Goal: Task Accomplishment & Management: Complete application form

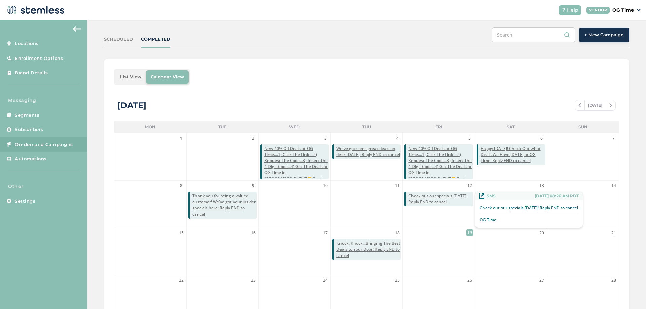
scroll to position [101, 0]
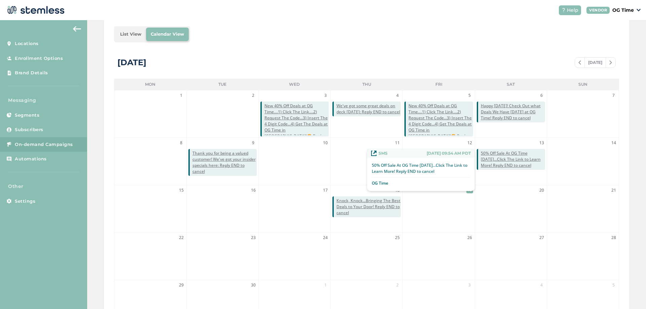
click at [502, 160] on span "50% Off Sale At OG Time [DATE]...Click The Link to Learn More! Reply END to can…" at bounding box center [513, 159] width 64 height 18
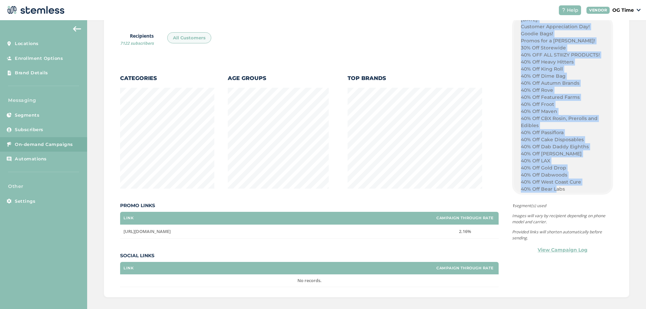
scroll to position [664, 0]
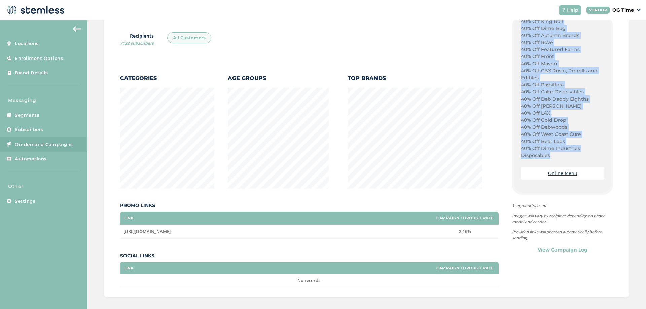
drag, startPoint x: 518, startPoint y: 111, endPoint x: 550, endPoint y: 154, distance: 53.3
copy div "50% Off All Stiiizy Products [DATE]! $35 Ounces of [GEOGRAPHIC_DATA]! Plug Play…"
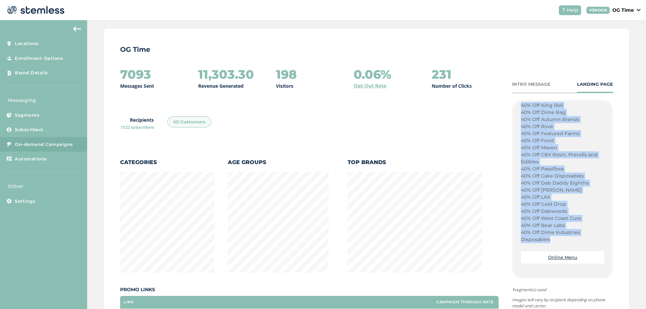
scroll to position [0, 0]
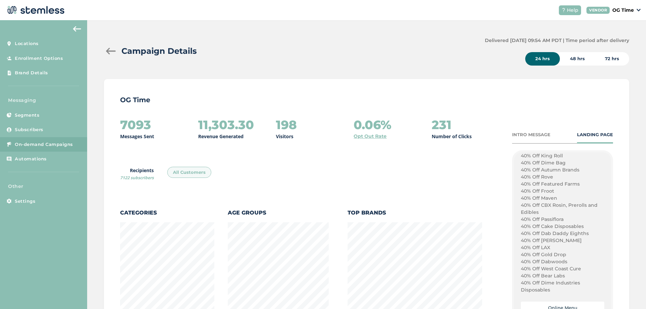
click at [110, 50] on div at bounding box center [110, 51] width 13 height 7
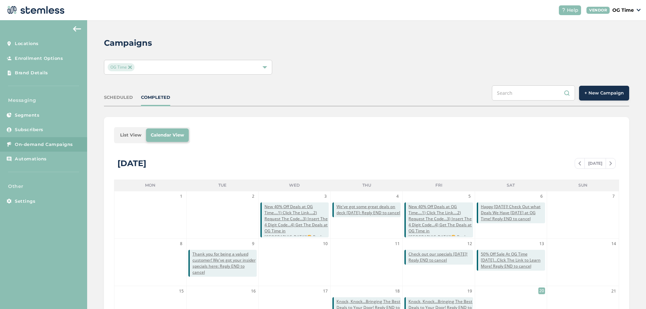
click at [607, 99] on button "+ New Campaign" at bounding box center [604, 93] width 50 height 15
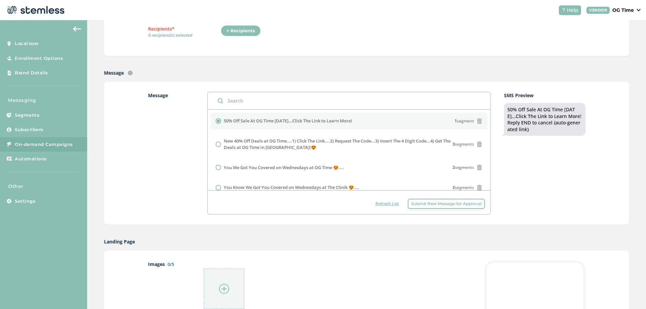
scroll to position [202, 0]
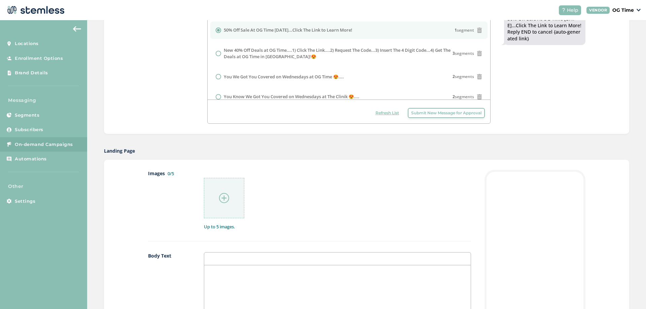
click at [230, 272] on p at bounding box center [337, 272] width 256 height 6
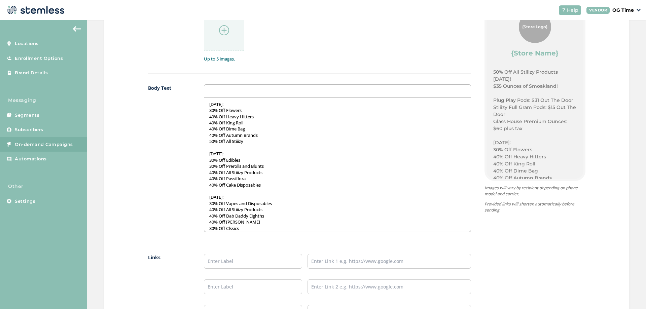
scroll to position [0, 0]
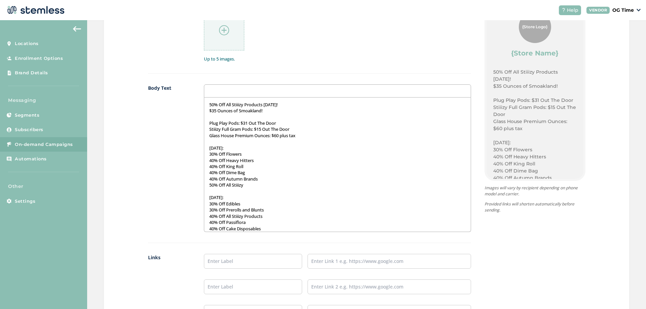
click at [264, 106] on p "50% Off All Stiiizy Products [DATE]!" at bounding box center [337, 105] width 256 height 6
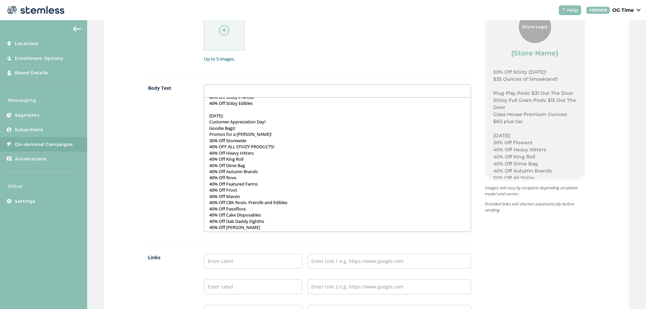
scroll to position [376, 0]
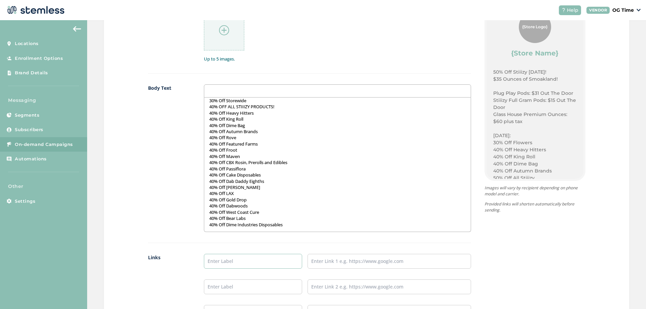
drag, startPoint x: 247, startPoint y: 261, endPoint x: 246, endPoint y: 266, distance: 5.1
click at [247, 261] on input "text" at bounding box center [253, 261] width 98 height 15
type input "Online Menu"
click at [345, 258] on input "text" at bounding box center [388, 261] width 163 height 15
type input "[URL][DOMAIN_NAME]"
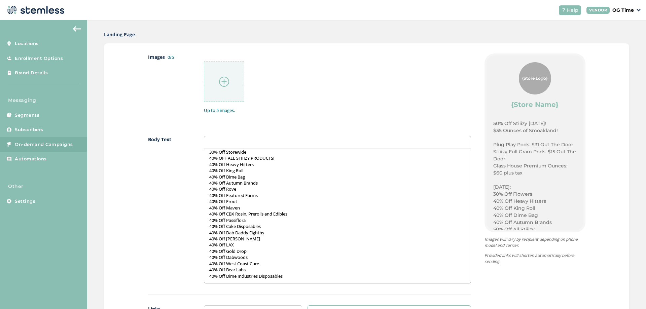
scroll to position [269, 0]
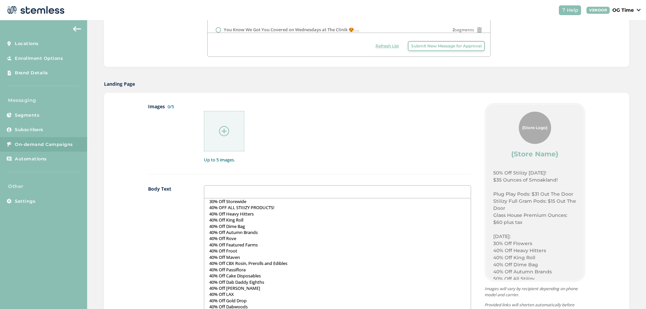
click at [222, 132] on img at bounding box center [224, 131] width 10 height 10
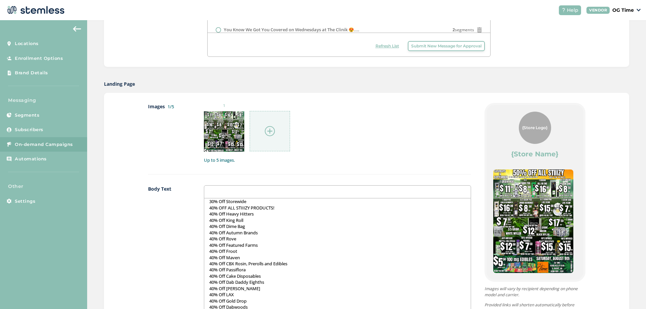
click at [267, 130] on img at bounding box center [270, 131] width 10 height 10
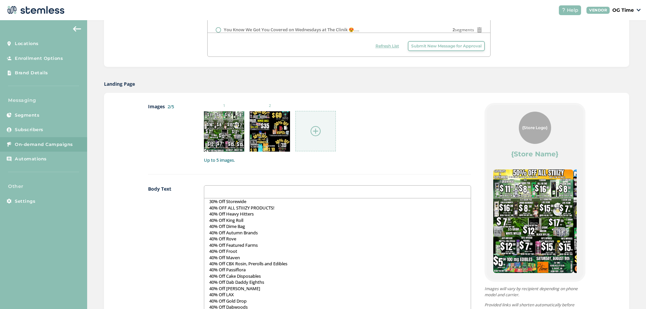
click at [311, 133] on img at bounding box center [315, 131] width 10 height 10
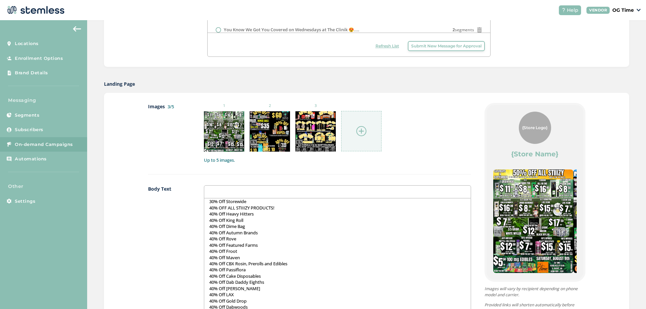
click at [358, 130] on img at bounding box center [361, 131] width 10 height 10
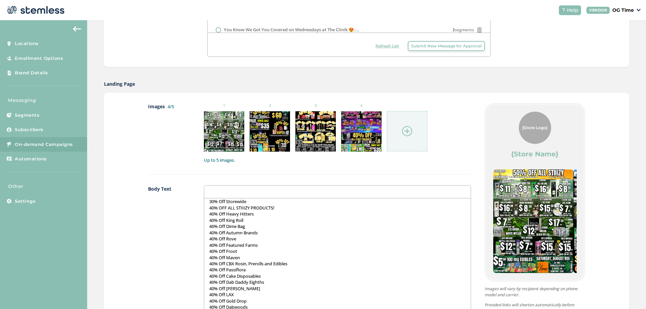
click at [405, 131] on img at bounding box center [407, 131] width 10 height 10
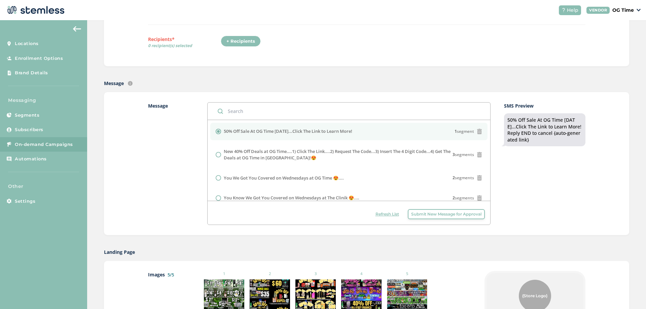
scroll to position [0, 0]
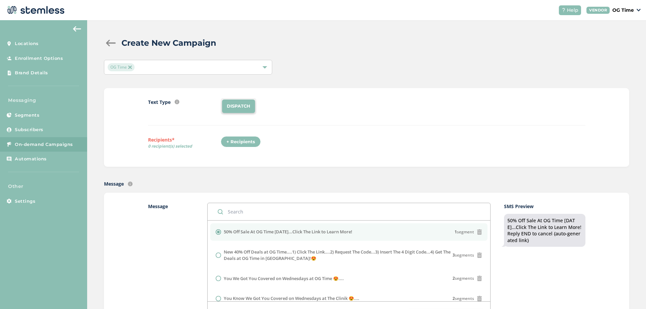
click at [248, 143] on div "+ Recipients" at bounding box center [241, 141] width 40 height 11
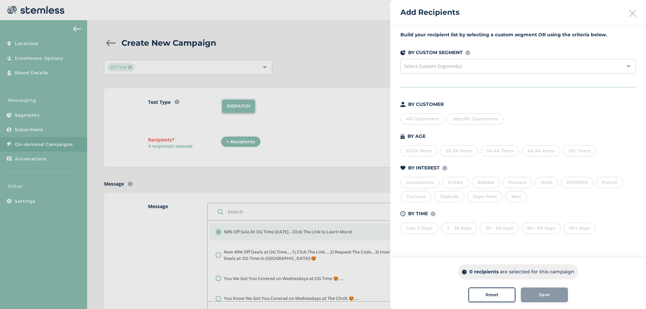
click at [405, 120] on div "All Customers" at bounding box center [422, 118] width 44 height 11
click at [541, 294] on span "Save" at bounding box center [544, 295] width 11 height 7
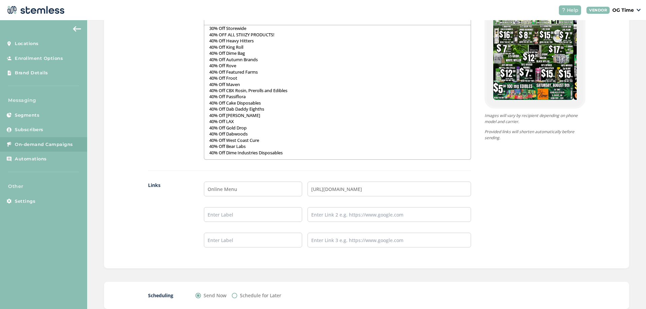
scroll to position [484, 0]
